Goal: Navigation & Orientation: Find specific page/section

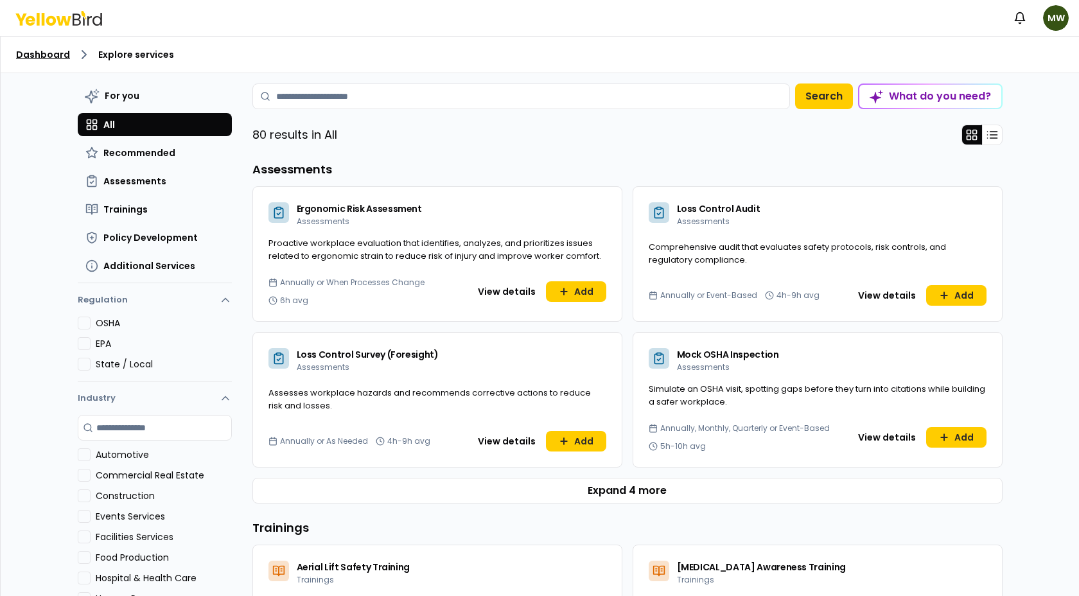
click at [53, 55] on link "Dashboard" at bounding box center [43, 54] width 54 height 13
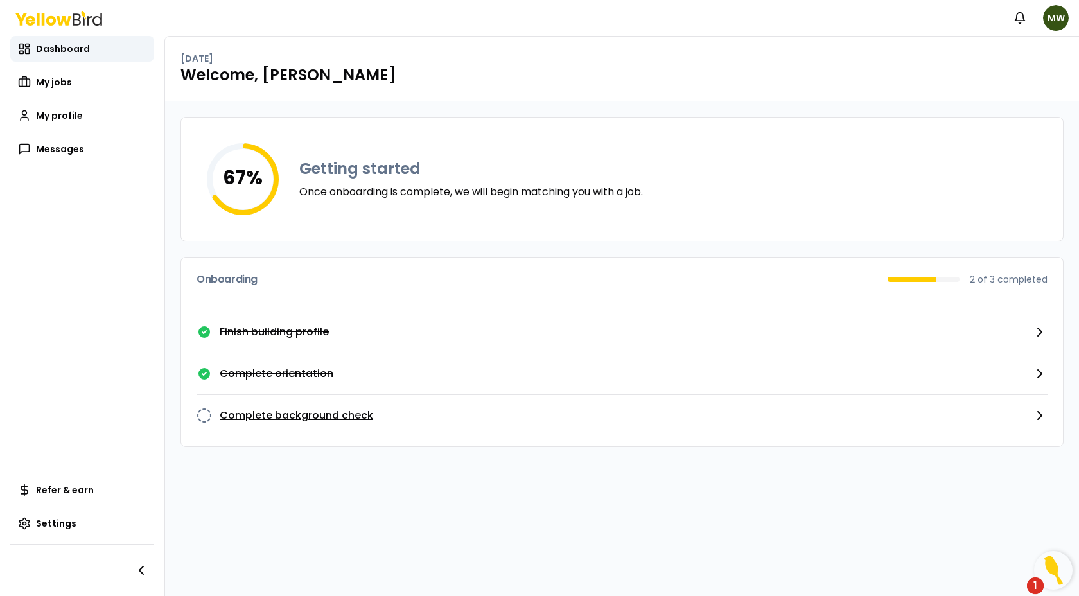
click at [330, 415] on p "Complete background check" at bounding box center [296, 415] width 153 height 15
click at [55, 85] on span "My jobs" at bounding box center [54, 82] width 36 height 13
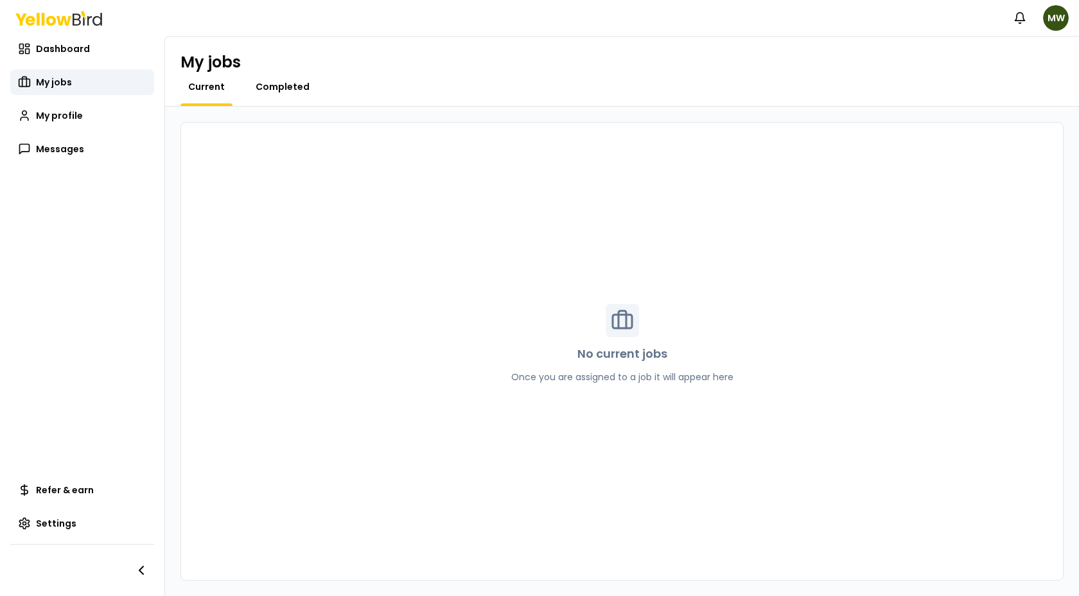
click at [286, 85] on span "Completed" at bounding box center [283, 86] width 54 height 13
click at [217, 87] on span "Current" at bounding box center [206, 86] width 37 height 13
click at [76, 51] on span "Dashboard" at bounding box center [63, 48] width 54 height 13
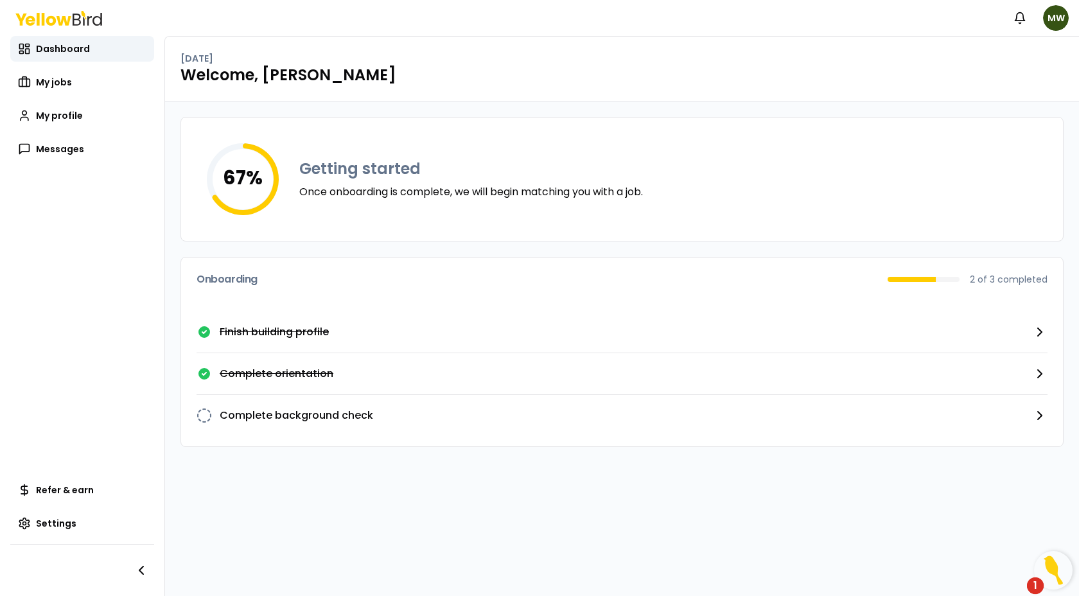
click at [1039, 589] on div "1" at bounding box center [1035, 585] width 17 height 17
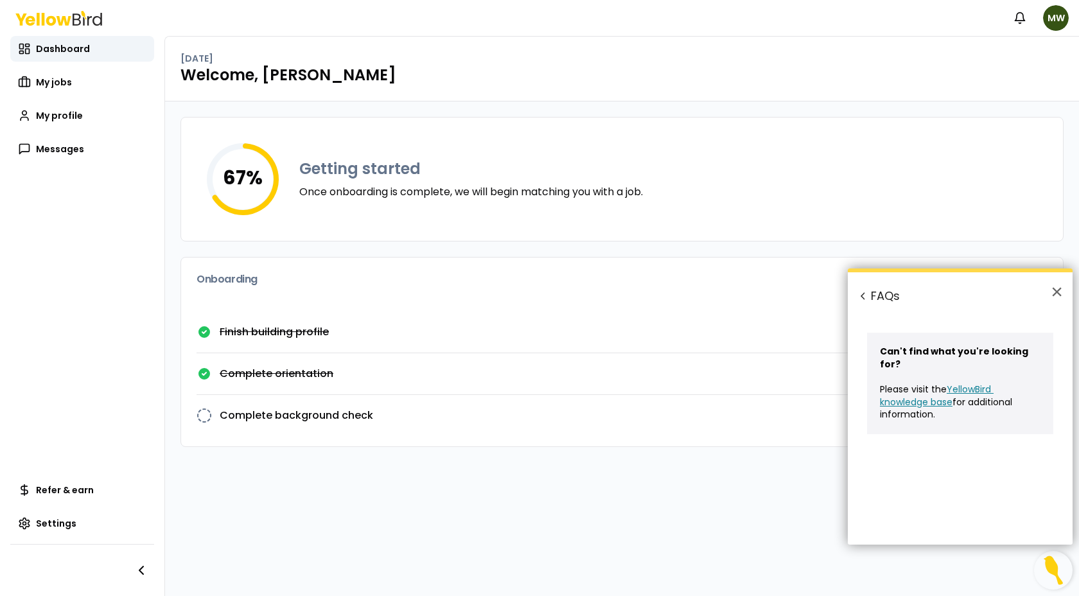
click at [782, 538] on div "67 % Getting started Once onboarding is complete, we will begin matching you wi…" at bounding box center [622, 348] width 914 height 494
click at [1055, 291] on button "×" at bounding box center [1056, 291] width 12 height 21
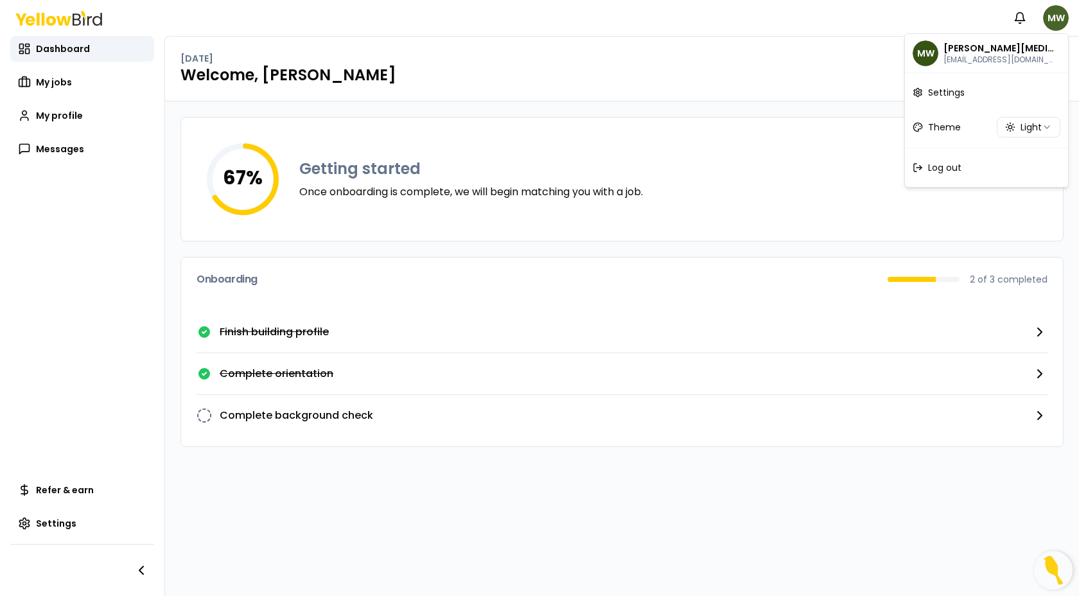
click at [1049, 17] on html "Notifications MW Dashboard My jobs My profile Messages Refer & earn Settings [D…" at bounding box center [539, 298] width 1079 height 596
click at [107, 322] on html "Notifications MW Dashboard My jobs My profile Messages Refer & earn Settings [D…" at bounding box center [539, 298] width 1079 height 596
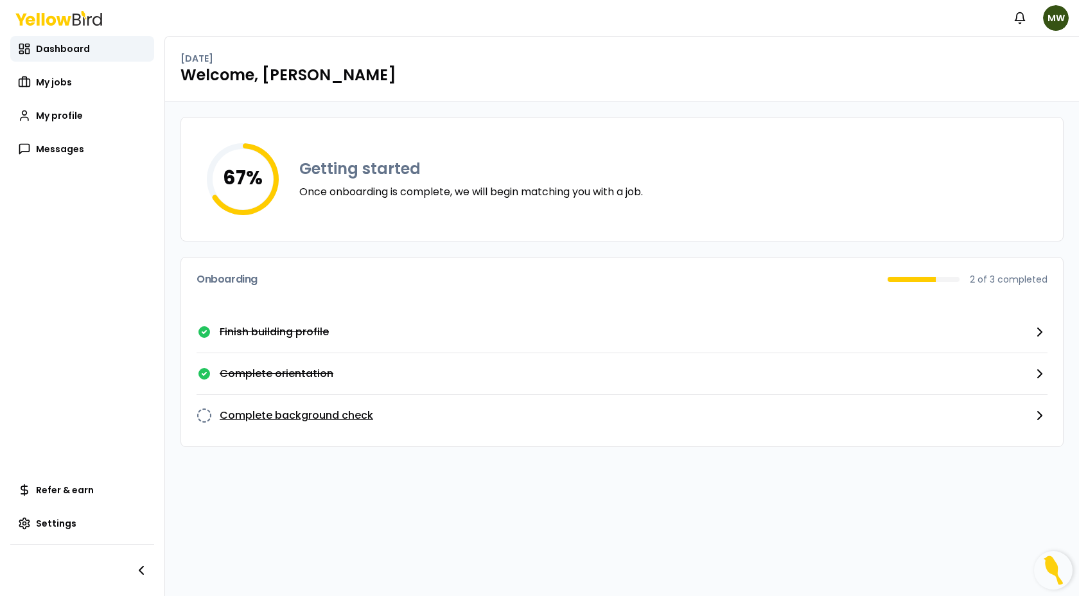
click at [1040, 417] on icon "button" at bounding box center [1039, 415] width 15 height 15
